Goal: Task Accomplishment & Management: Use online tool/utility

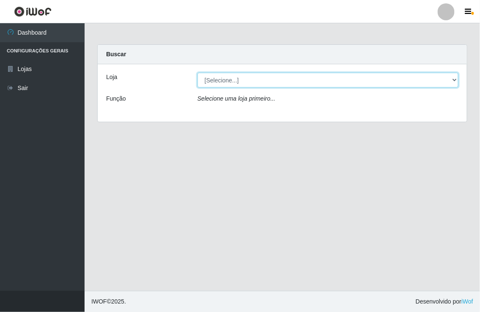
click at [204, 81] on select "[Selecione...] Nordestão - [GEOGRAPHIC_DATA]" at bounding box center [328, 80] width 261 height 15
select select "454"
click at [198, 73] on select "[Selecione...] Nordestão - [GEOGRAPHIC_DATA]" at bounding box center [328, 80] width 261 height 15
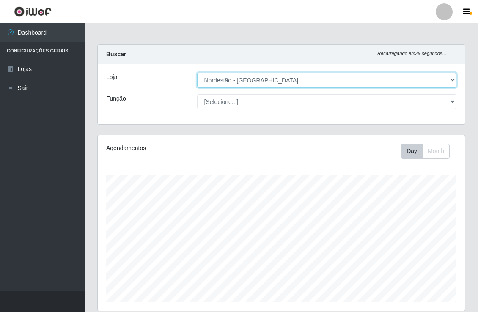
scroll to position [175, 367]
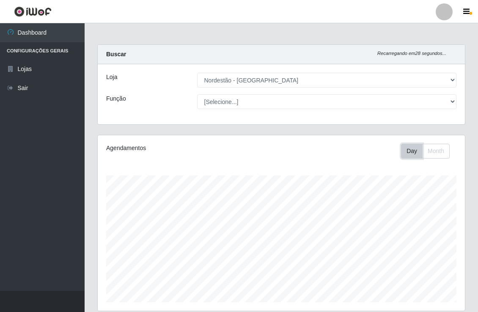
click at [409, 153] on button "Day" at bounding box center [412, 151] width 22 height 15
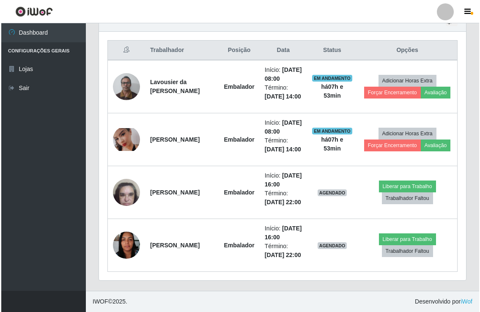
scroll to position [333, 0]
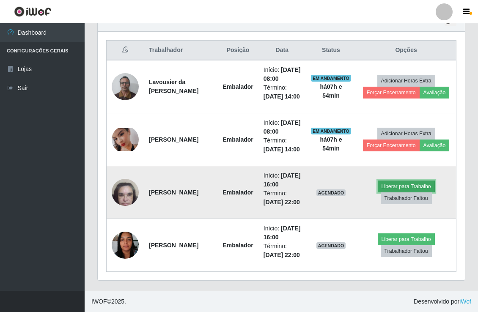
click at [407, 193] on button "Liberar para Trabalho" at bounding box center [406, 187] width 57 height 12
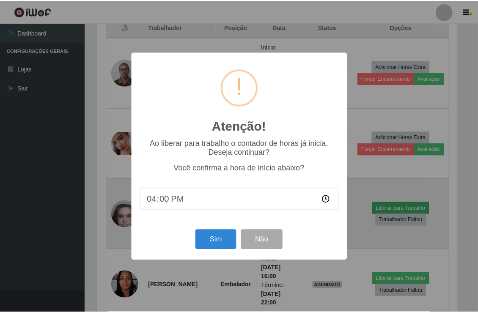
scroll to position [175, 362]
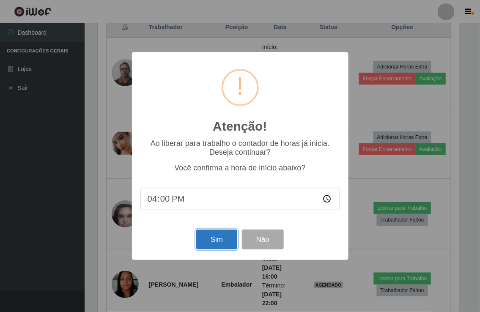
click at [223, 239] on button "Sim" at bounding box center [216, 240] width 41 height 20
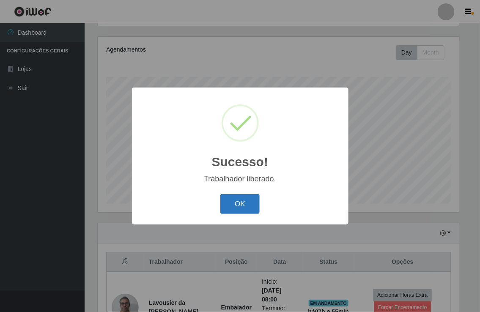
click at [244, 208] on button "OK" at bounding box center [239, 204] width 39 height 20
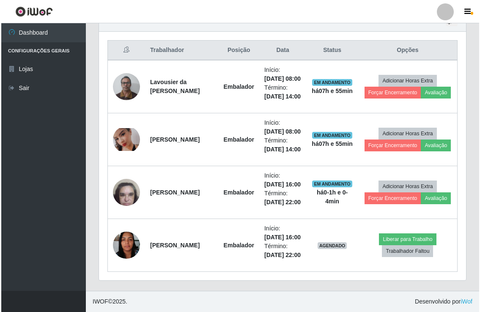
scroll to position [356, 0]
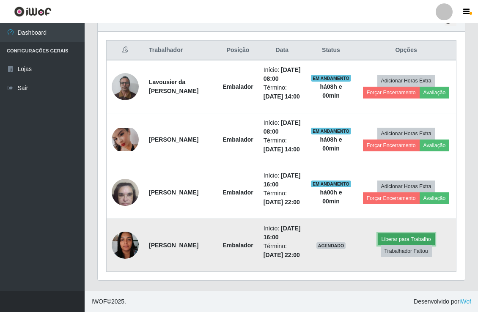
click at [408, 245] on button "Liberar para Trabalho" at bounding box center [406, 240] width 57 height 12
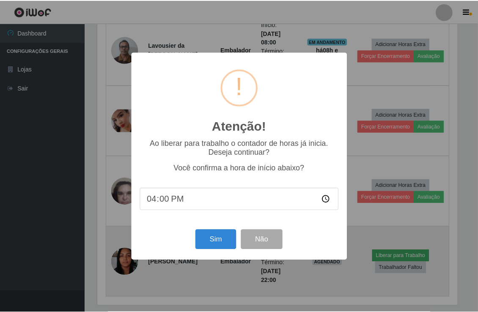
scroll to position [175, 362]
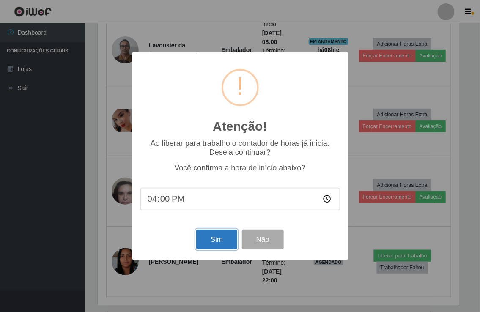
click at [215, 239] on button "Sim" at bounding box center [216, 240] width 41 height 20
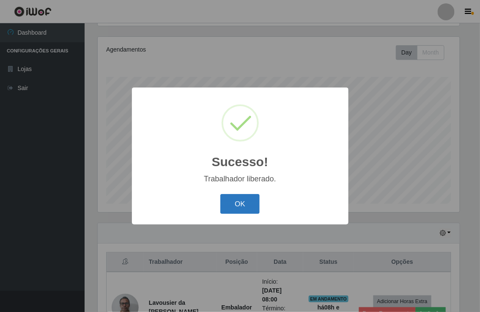
click at [230, 209] on button "OK" at bounding box center [239, 204] width 39 height 20
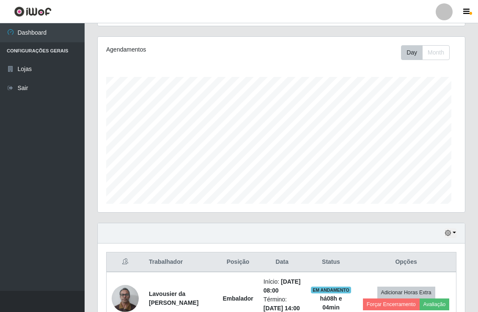
scroll to position [175, 367]
